Goal: Find specific page/section: Find specific page/section

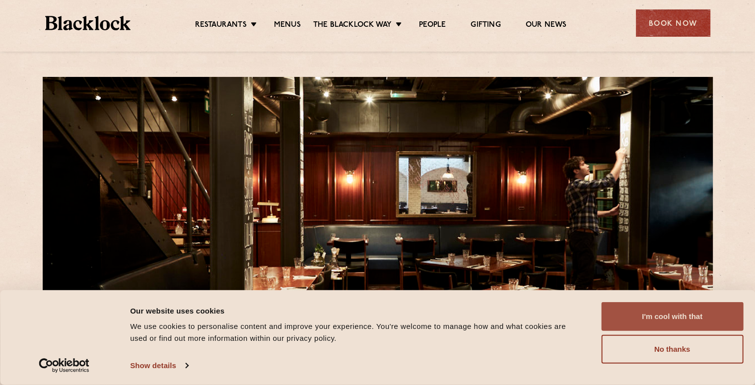
click at [649, 315] on button "I'm cool with that" at bounding box center [672, 316] width 142 height 29
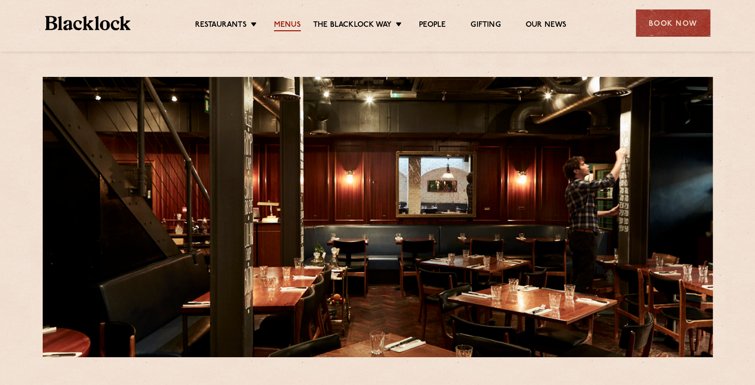
click at [290, 26] on link "Menus" at bounding box center [287, 25] width 27 height 11
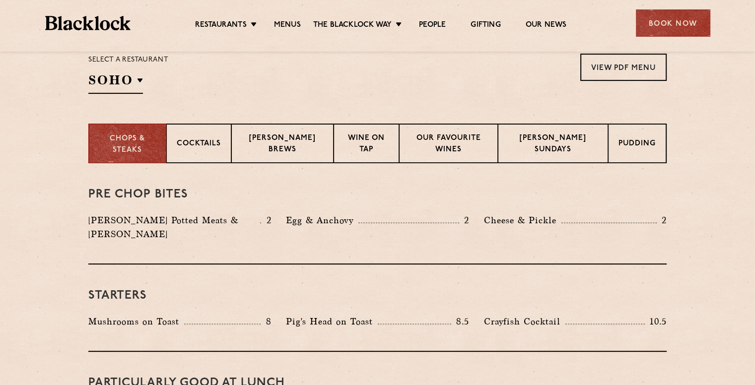
scroll to position [348, 0]
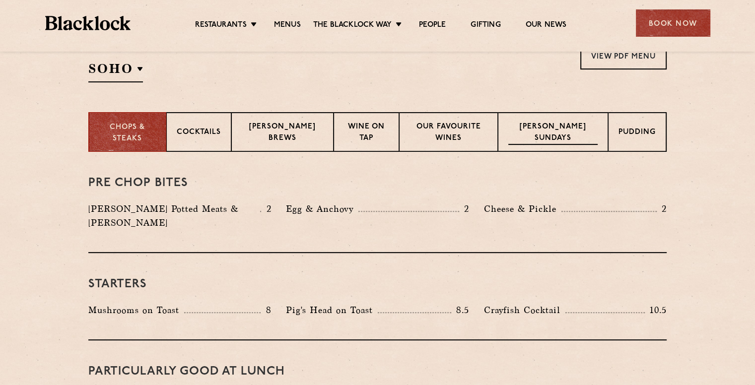
click at [568, 132] on p "Blacklock Sundays" at bounding box center [552, 133] width 89 height 23
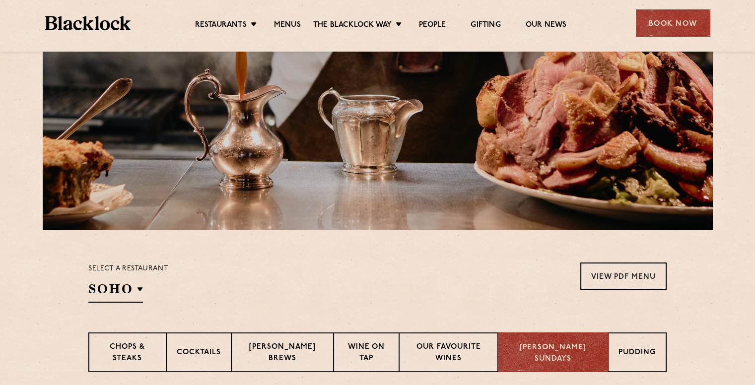
scroll to position [0, 0]
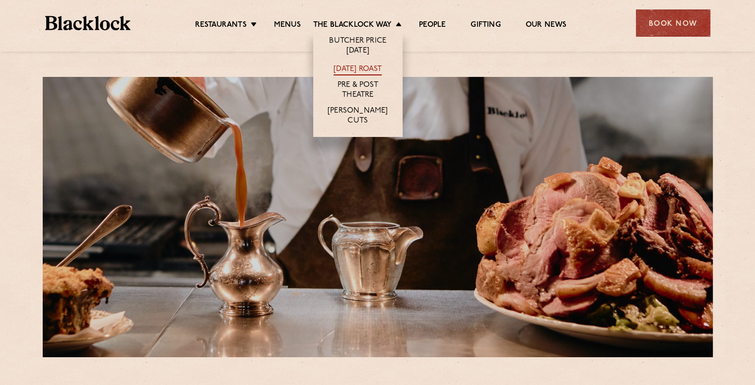
click at [359, 67] on link "[DATE] Roast" at bounding box center [358, 70] width 48 height 11
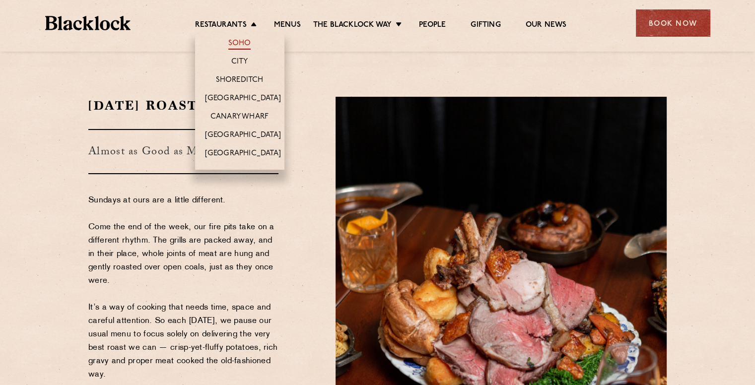
click at [236, 41] on link "Soho" at bounding box center [239, 44] width 23 height 11
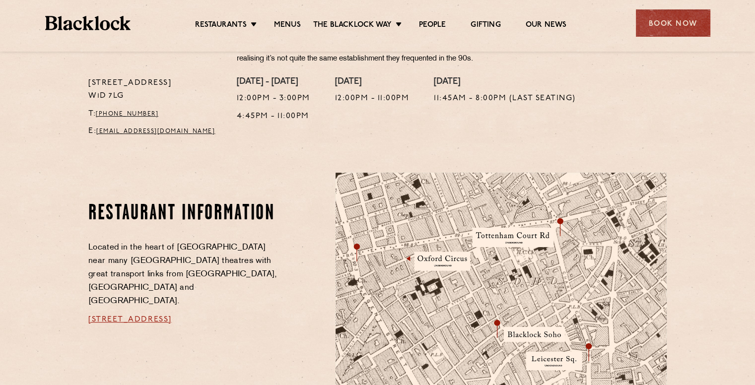
scroll to position [411, 0]
